Goal: Task Accomplishment & Management: Use online tool/utility

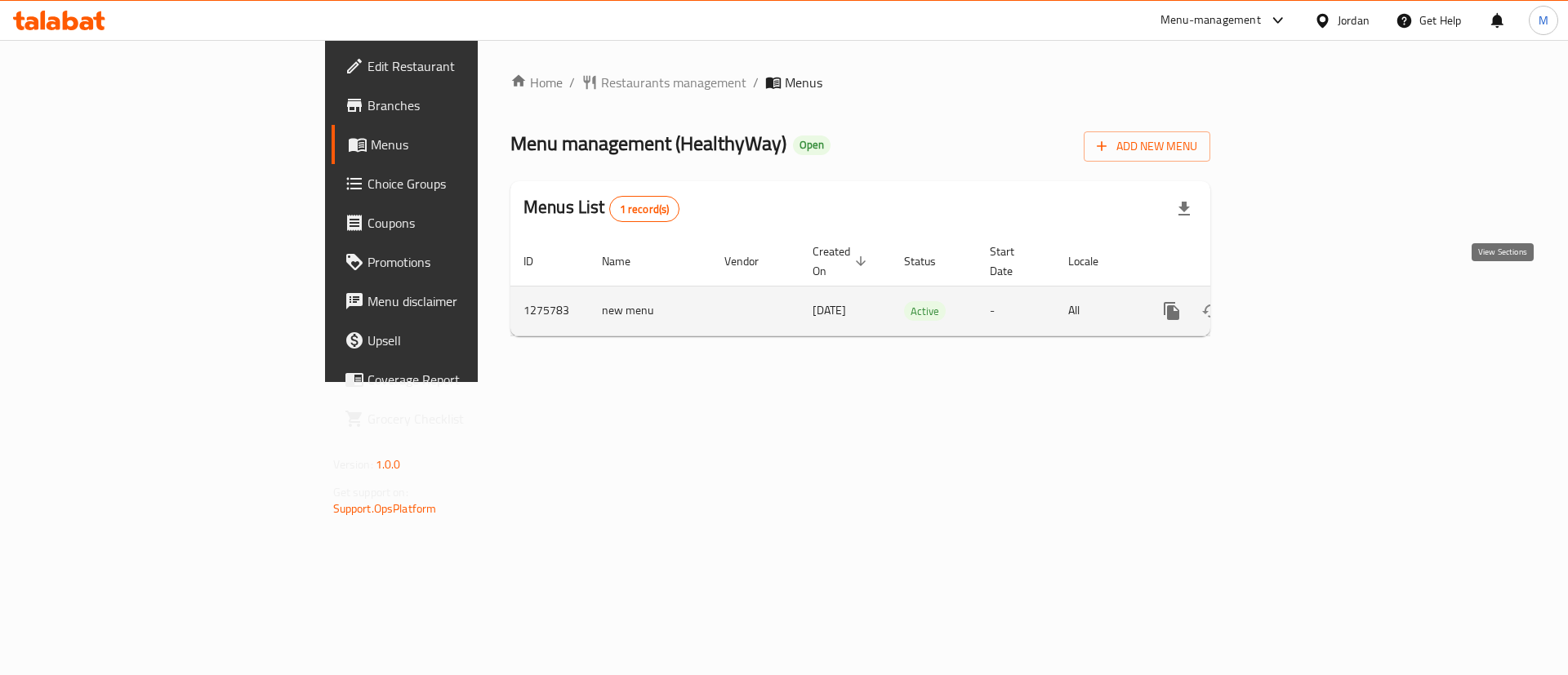
click at [1309, 295] on link "enhanced table" at bounding box center [1289, 311] width 39 height 39
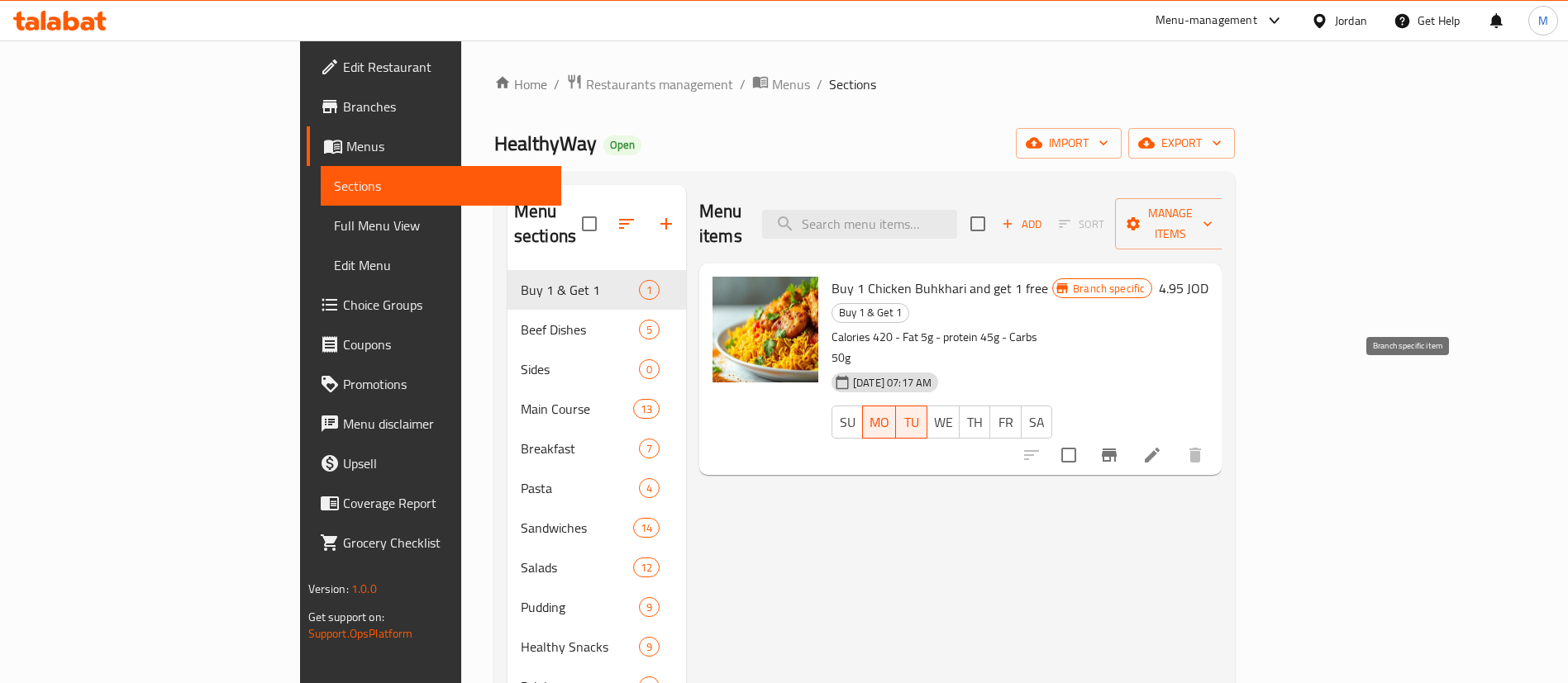
click at [1119, 446] on icon "Branch-specific-item" at bounding box center [1109, 455] width 20 height 20
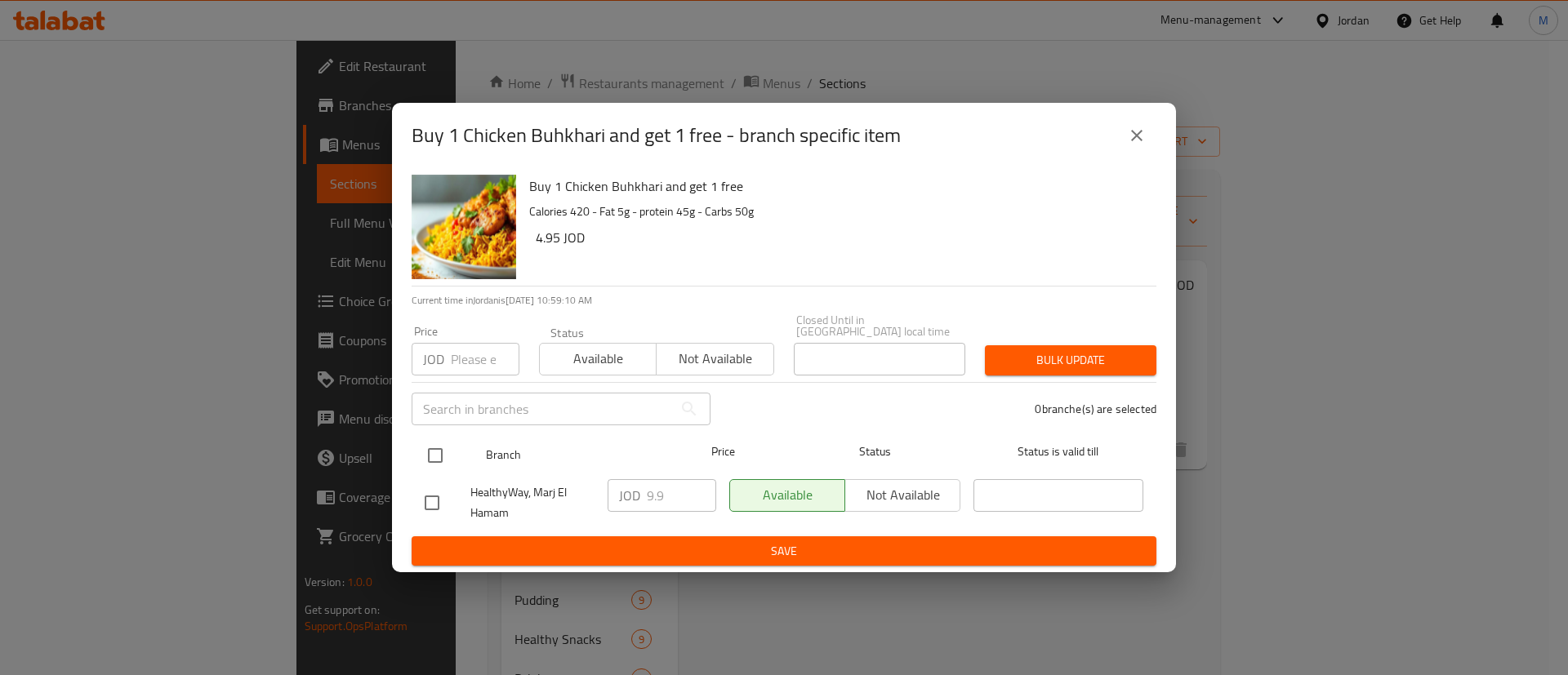
click at [436, 443] on input "checkbox" at bounding box center [436, 456] width 35 height 35
checkbox input "true"
click at [472, 359] on input "number" at bounding box center [485, 359] width 68 height 33
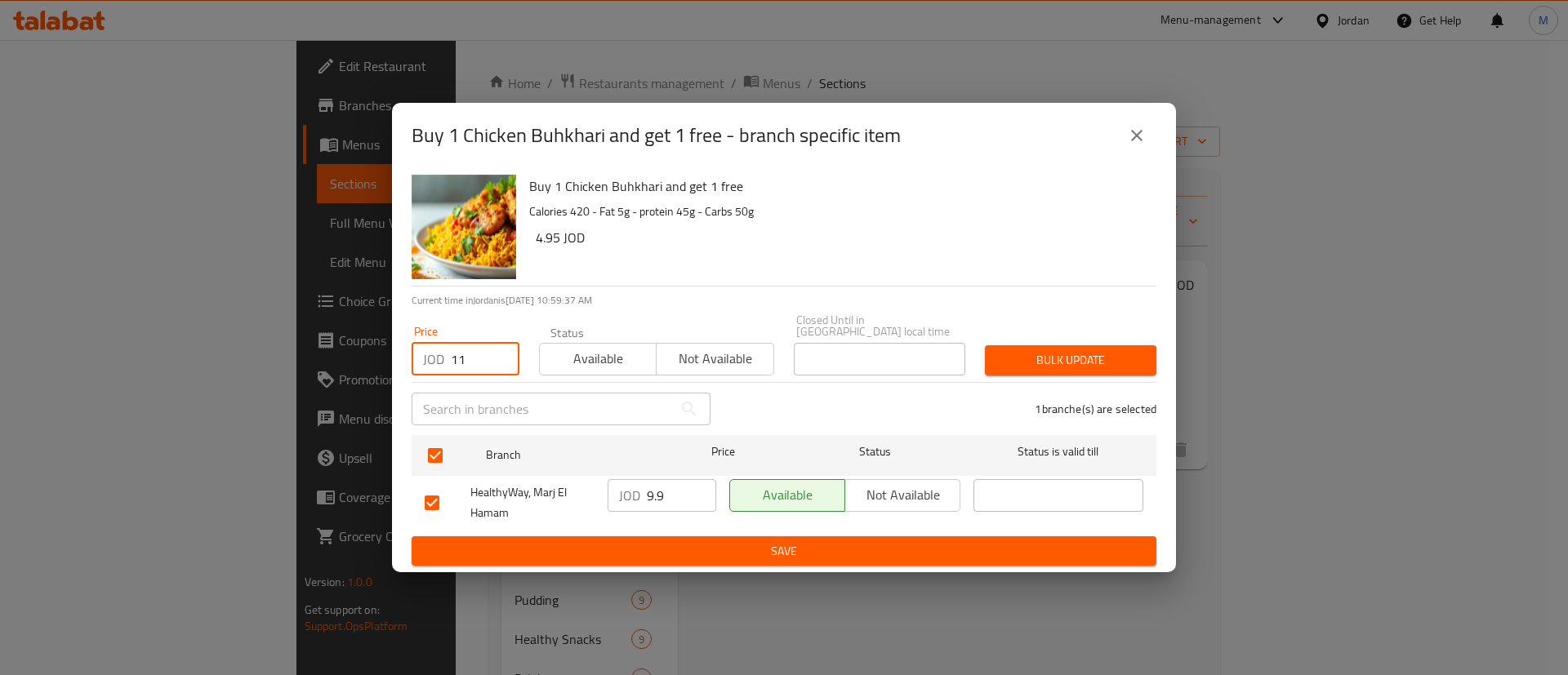
type input "11"
click at [1061, 350] on span "Bulk update" at bounding box center [1071, 361] width 145 height 21
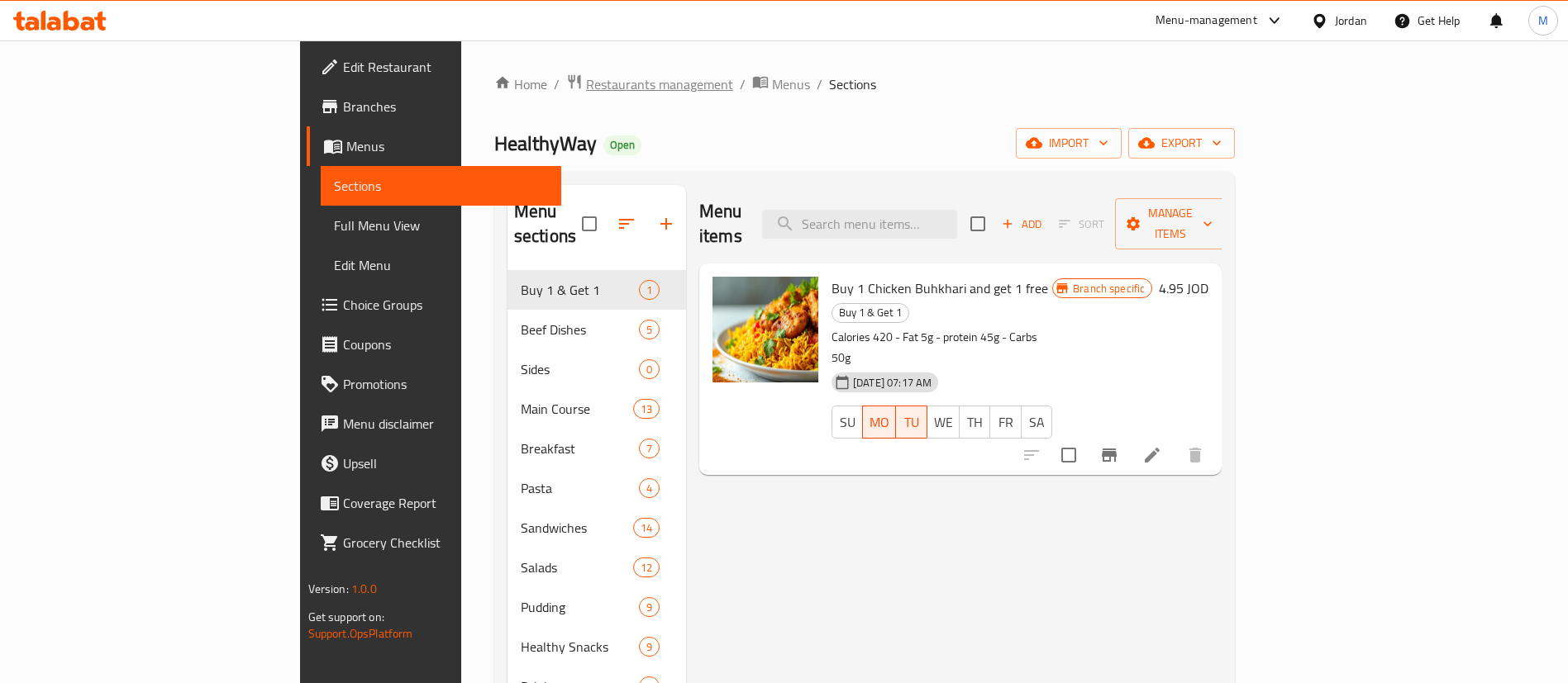
click at [586, 94] on span "Restaurants management" at bounding box center [660, 84] width 147 height 20
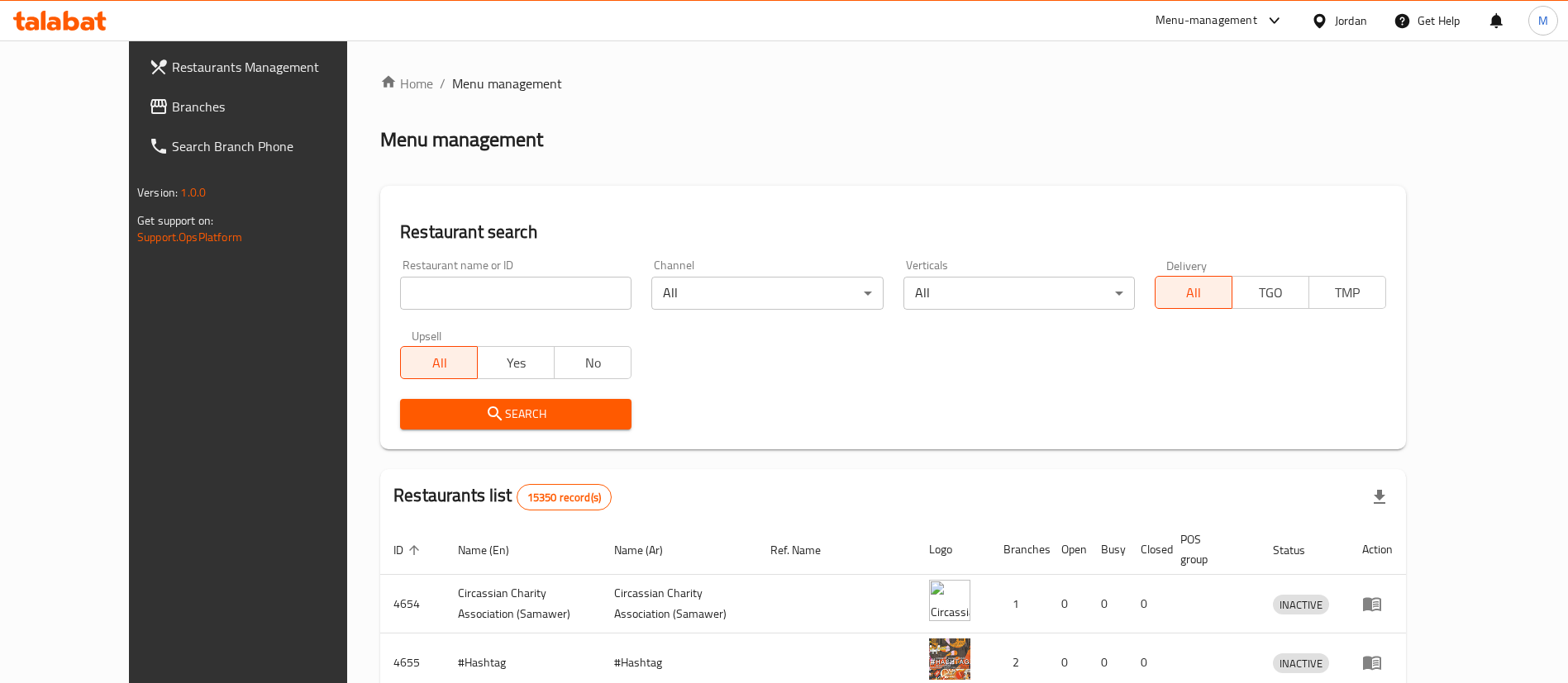
click at [172, 65] on span "Restaurants Management" at bounding box center [274, 67] width 206 height 20
